Goal: Register for event/course

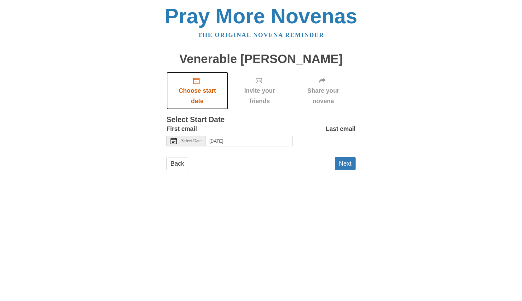
click at [199, 100] on span "Choose start date" at bounding box center [197, 95] width 49 height 21
click at [198, 146] on div "Select Date" at bounding box center [185, 140] width 39 height 11
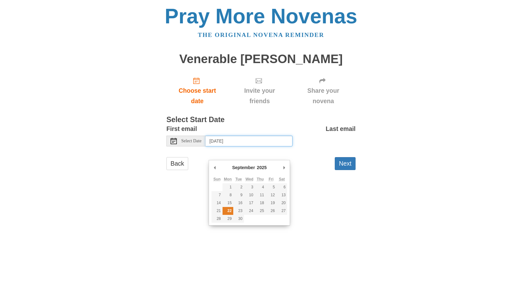
type input "Monday, September 22nd"
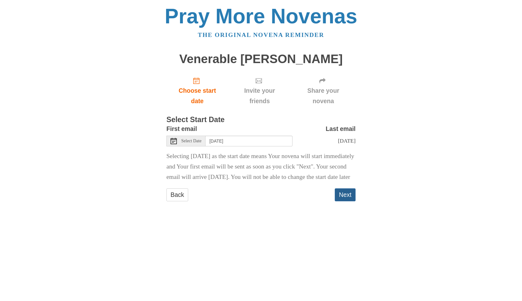
click at [349, 201] on button "Next" at bounding box center [345, 194] width 21 height 13
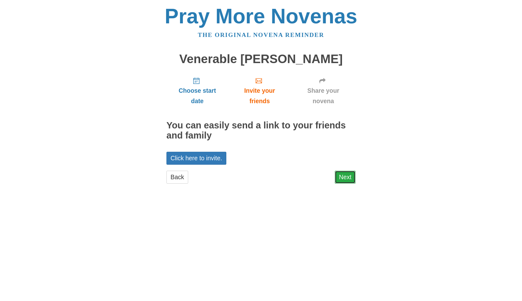
click at [345, 183] on link "Next" at bounding box center [345, 176] width 21 height 13
